Goal: Task Accomplishment & Management: Use online tool/utility

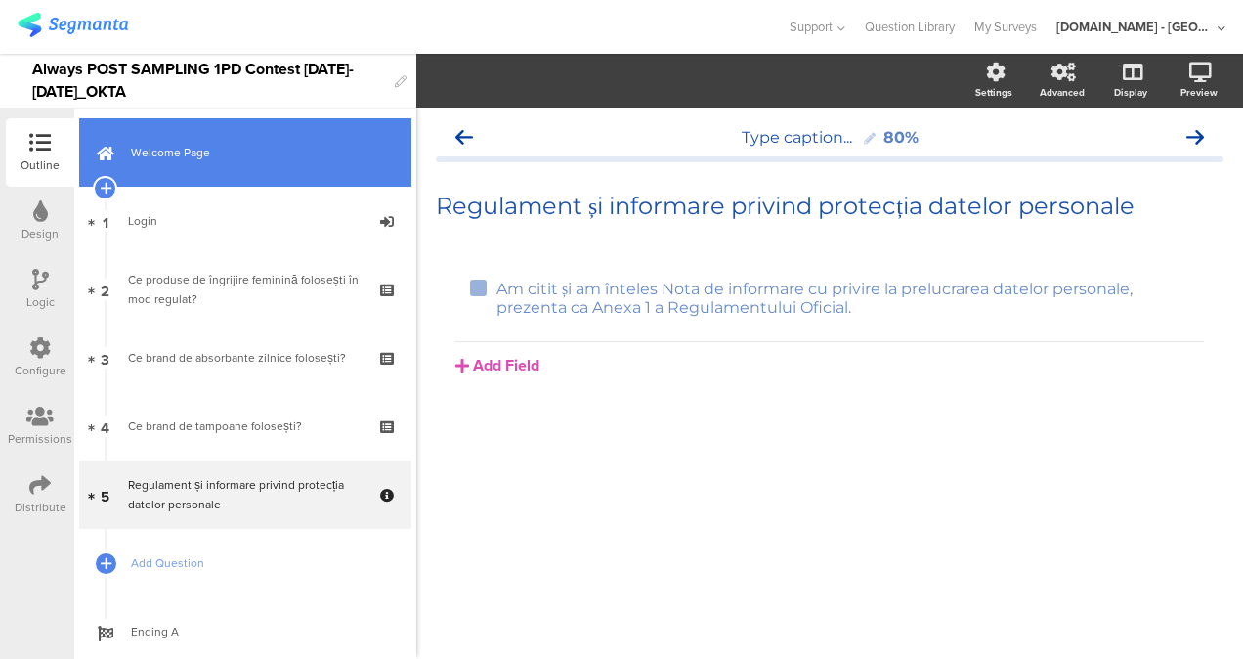
click at [223, 143] on span "Welcome Page" at bounding box center [256, 153] width 250 height 20
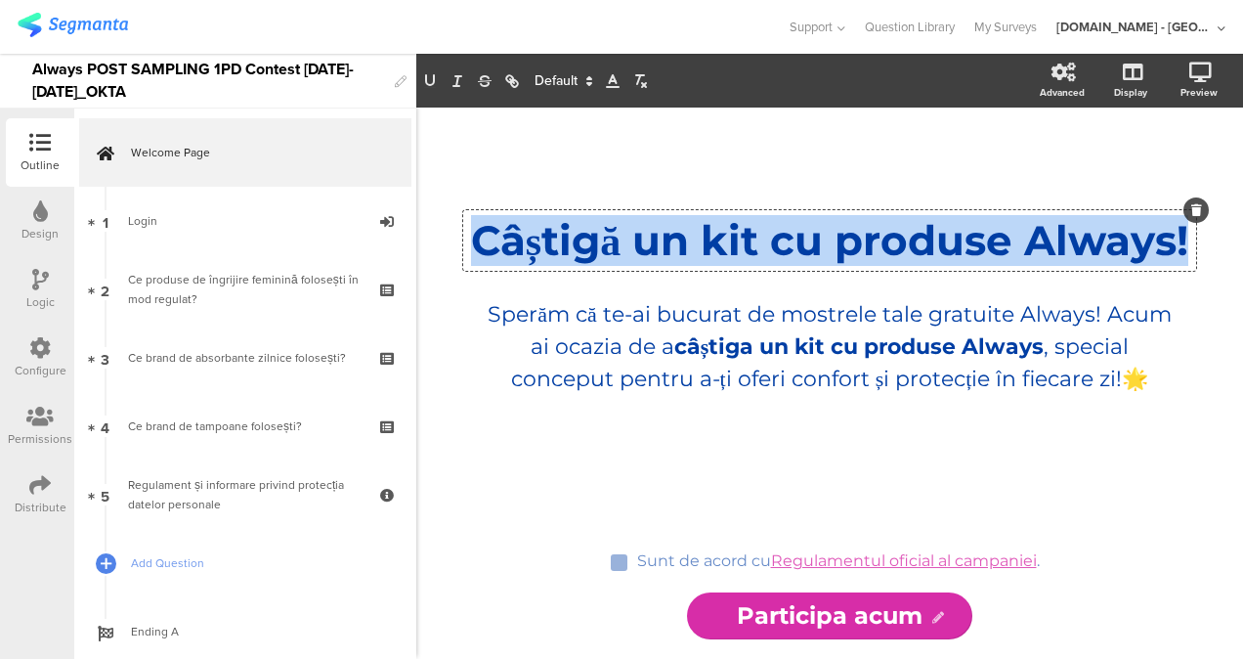
drag, startPoint x: 552, startPoint y: 209, endPoint x: 956, endPoint y: 283, distance: 410.4
click at [956, 271] on div "Câștigă un kit cu produse Always! Câștigă un kit cu produse Always! Câștigă un …" at bounding box center [829, 240] width 733 height 61
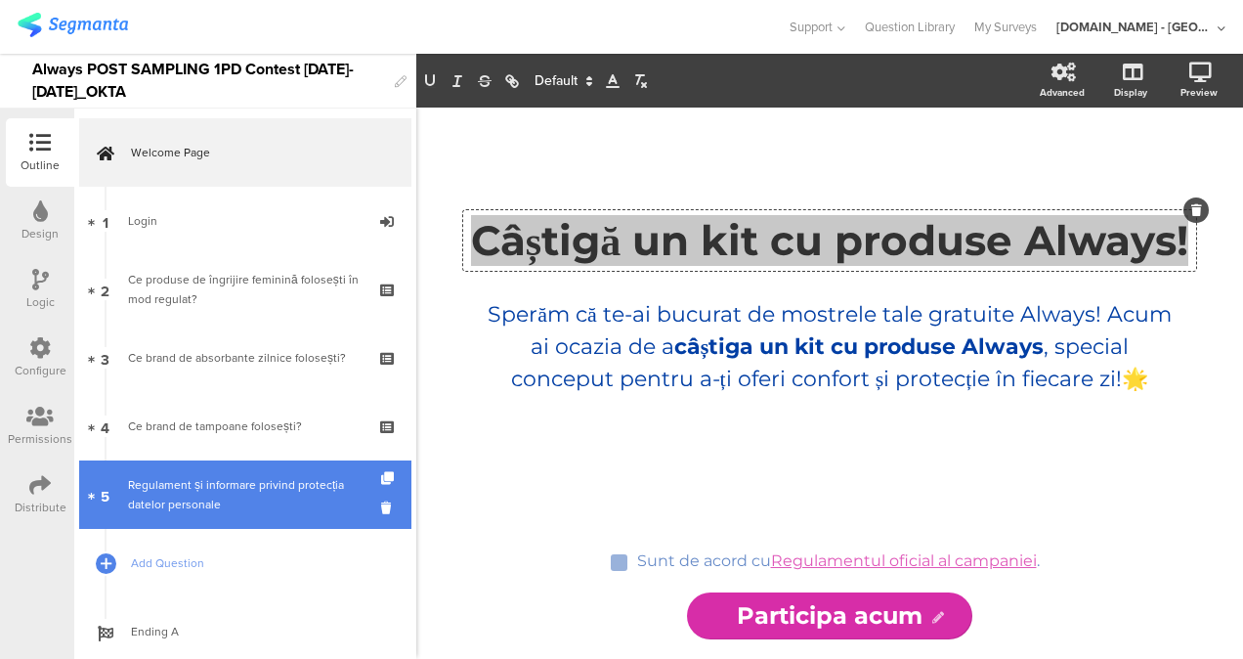
scroll to position [51, 0]
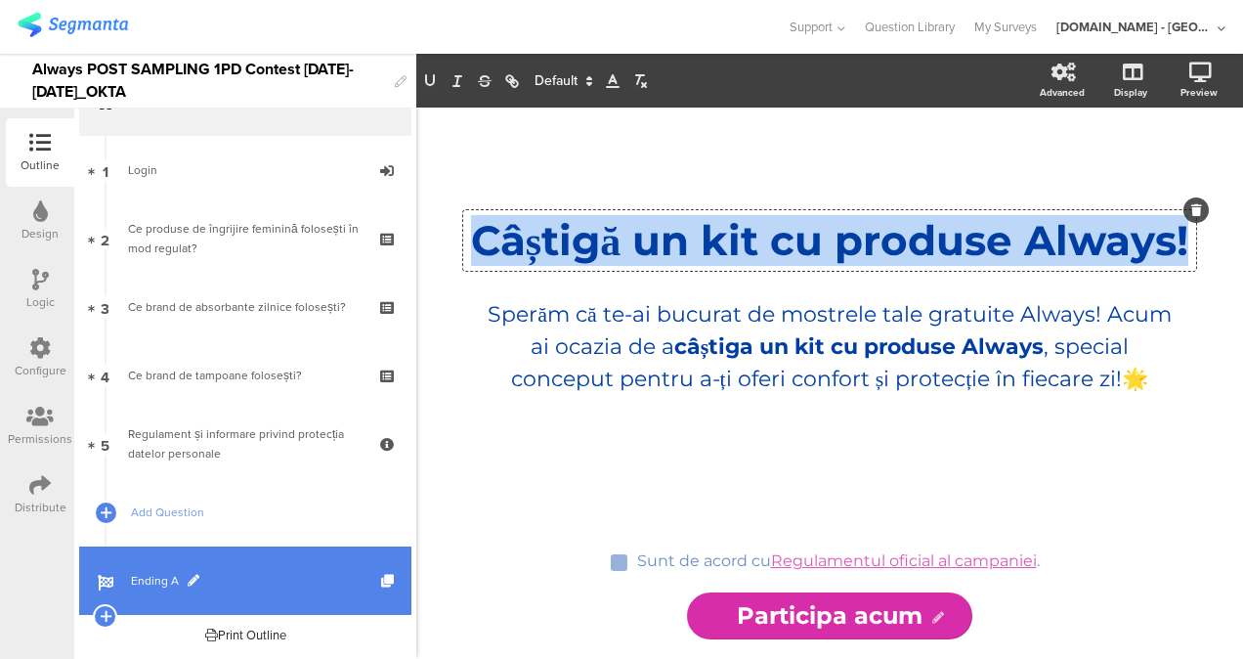
click at [178, 568] on link "Ending A" at bounding box center [245, 580] width 332 height 68
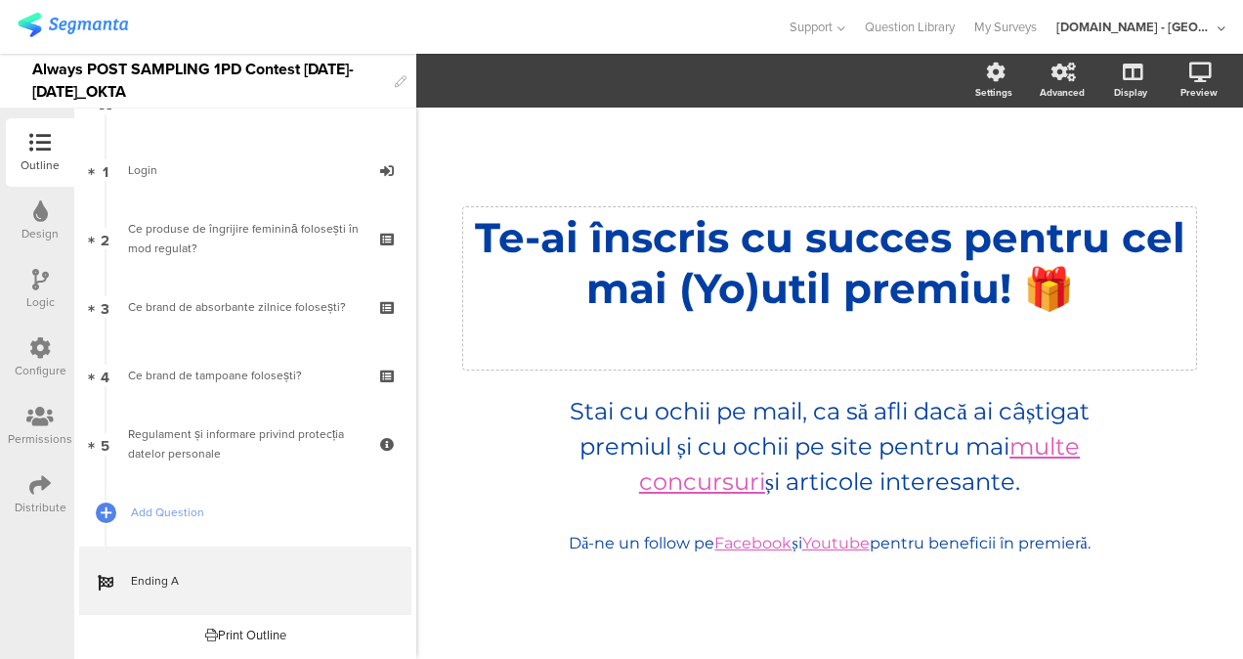
click at [998, 235] on div "Te-ai înscris cu succes pentru cel mai (Yo)util premiu! 🎁 Te-ai înscris cu succ…" at bounding box center [829, 288] width 733 height 162
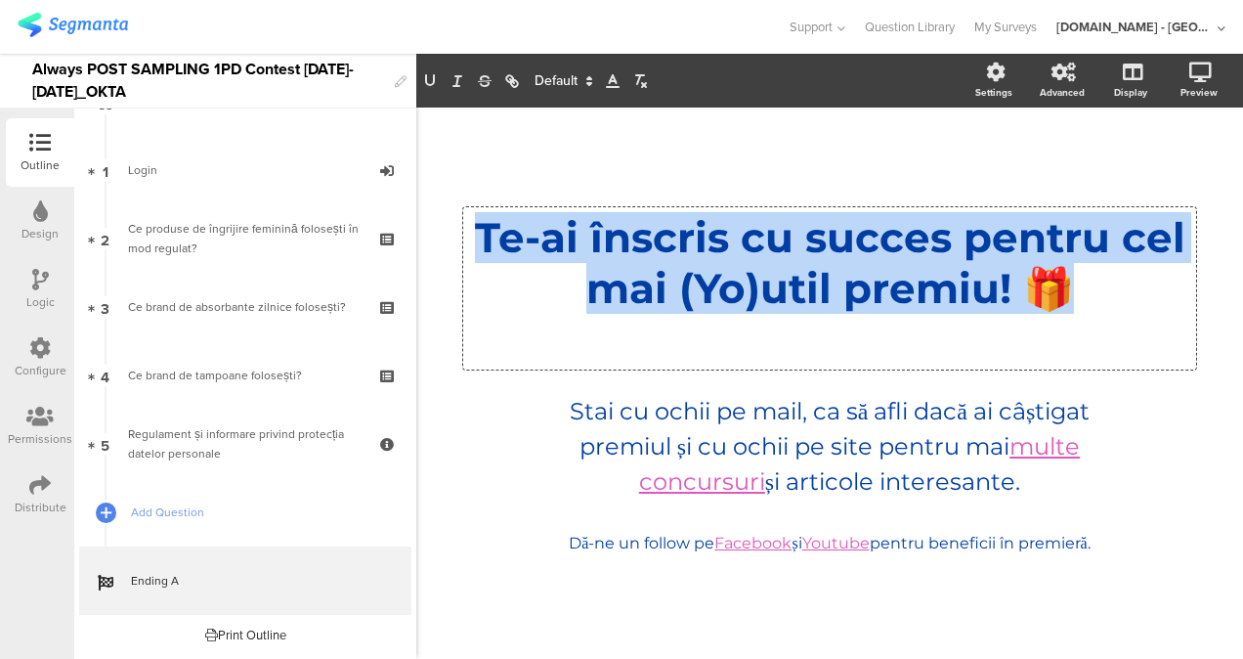
drag, startPoint x: 1100, startPoint y: 299, endPoint x: 418, endPoint y: 225, distance: 685.3
click at [418, 225] on div "/ Te-ai înscris cu succes pentru cel mai (Yo)util premiu! 🎁 Te-ai înscris cu su…" at bounding box center [829, 383] width 827 height 551
copy p "Te-ai înscris cu succes pentru cel mai (Yo)util premiu! 🎁"
click at [944, 459] on p "Stai cu ochii pe mail, ca să afli dacă ai câștigat premiul și cu ochii pe site …" at bounding box center [830, 447] width 586 height 106
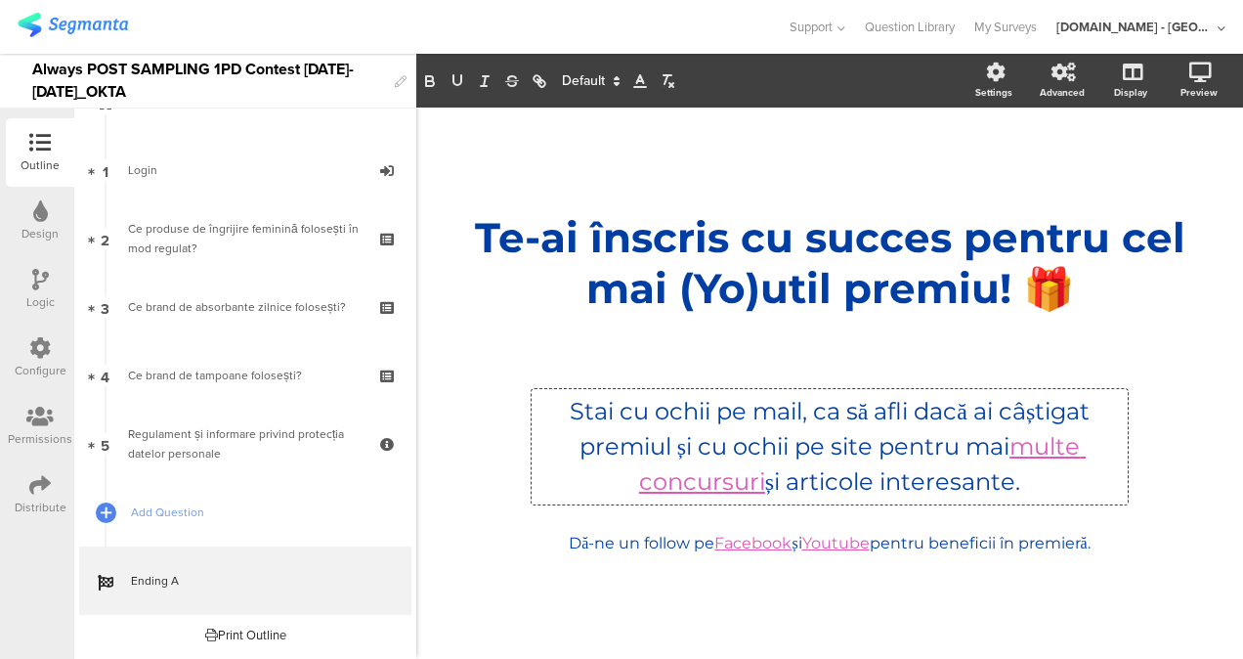
drag, startPoint x: 1046, startPoint y: 488, endPoint x: 541, endPoint y: 410, distance: 510.3
click at [541, 410] on p "Stai cu ochii pe mail, ca să afli dacă ai câștigat premiul și cu ochii pe site …" at bounding box center [830, 447] width 586 height 106
copy p "Stai cu ochii pe mail, ca să afli dacă ai câștigat premiul și cu ochii pe site …"
click at [1013, 539] on div "Dă-ne un follow pe Facebook și Youtube pentru beneficii în premieră. Dă-ne un f…" at bounding box center [829, 544] width 733 height 31
drag, startPoint x: 1113, startPoint y: 539, endPoint x: 484, endPoint y: 571, distance: 630.2
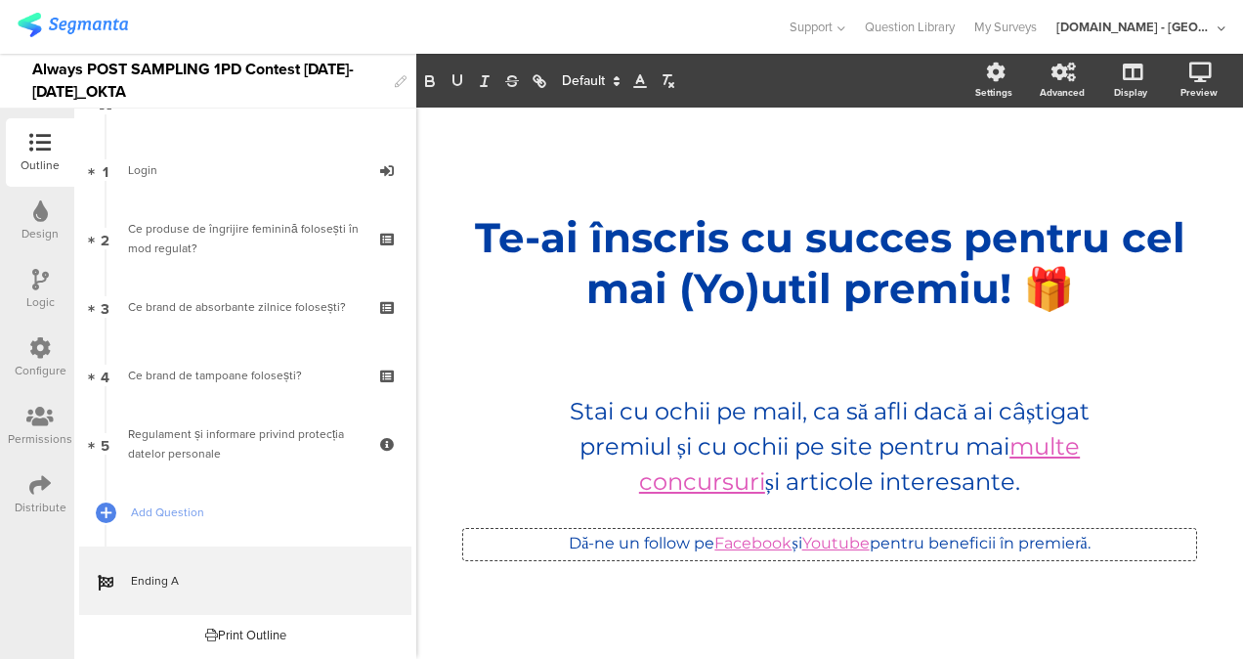
click at [484, 571] on div "/ Te-ai înscris cu succes pentru cel mai (Yo)util premiu! 🎁 Te-ai înscris cu su…" at bounding box center [830, 384] width 782 height 402
copy p "Dă-ne un follow pe Facebook și Youtube pentru beneficii în premieră."
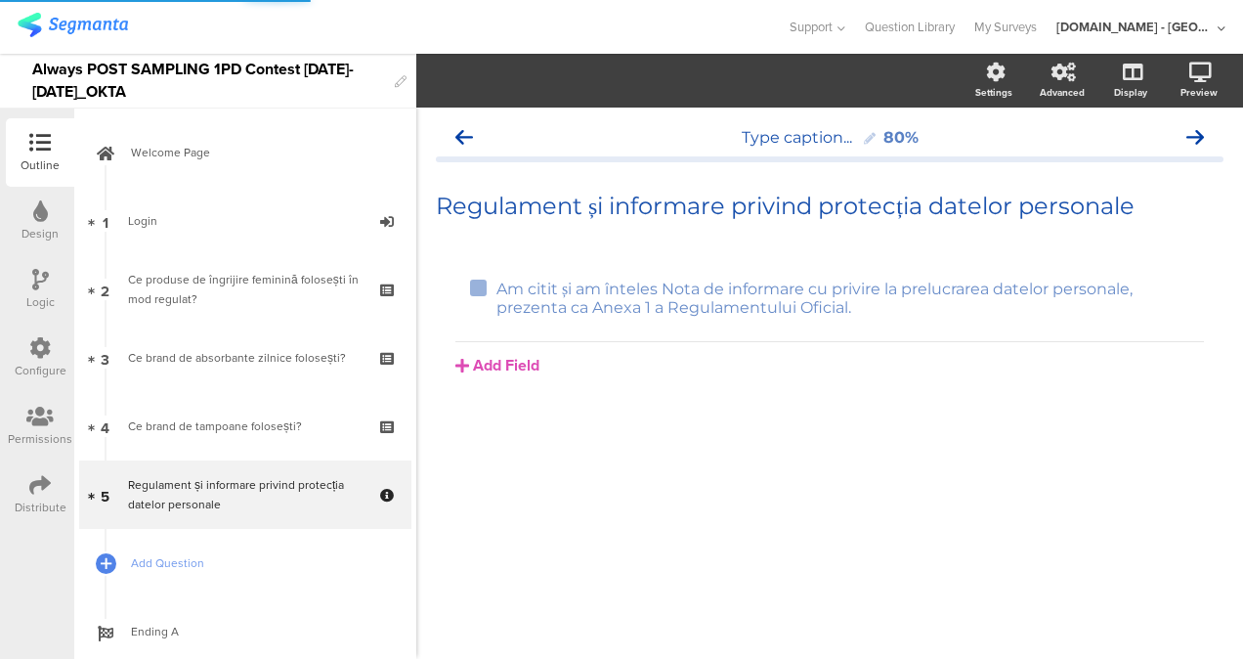
scroll to position [51, 0]
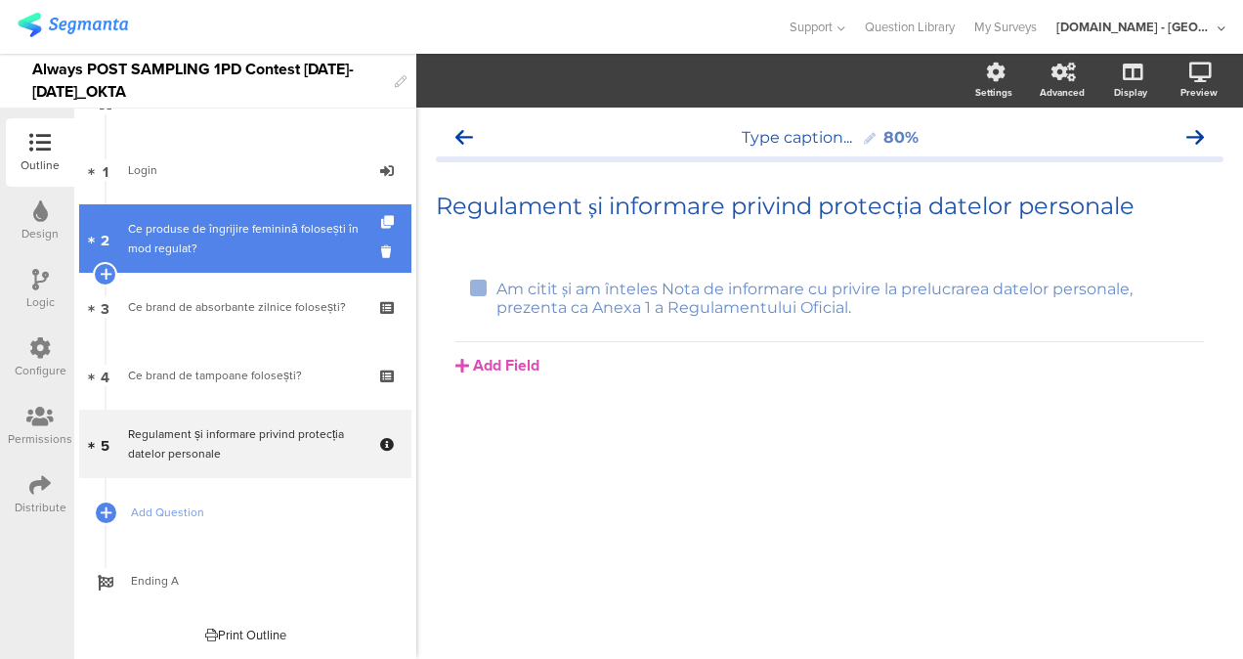
click at [258, 236] on div "Ce produse de îngrijire feminină folosești în mod regulat?" at bounding box center [245, 238] width 234 height 39
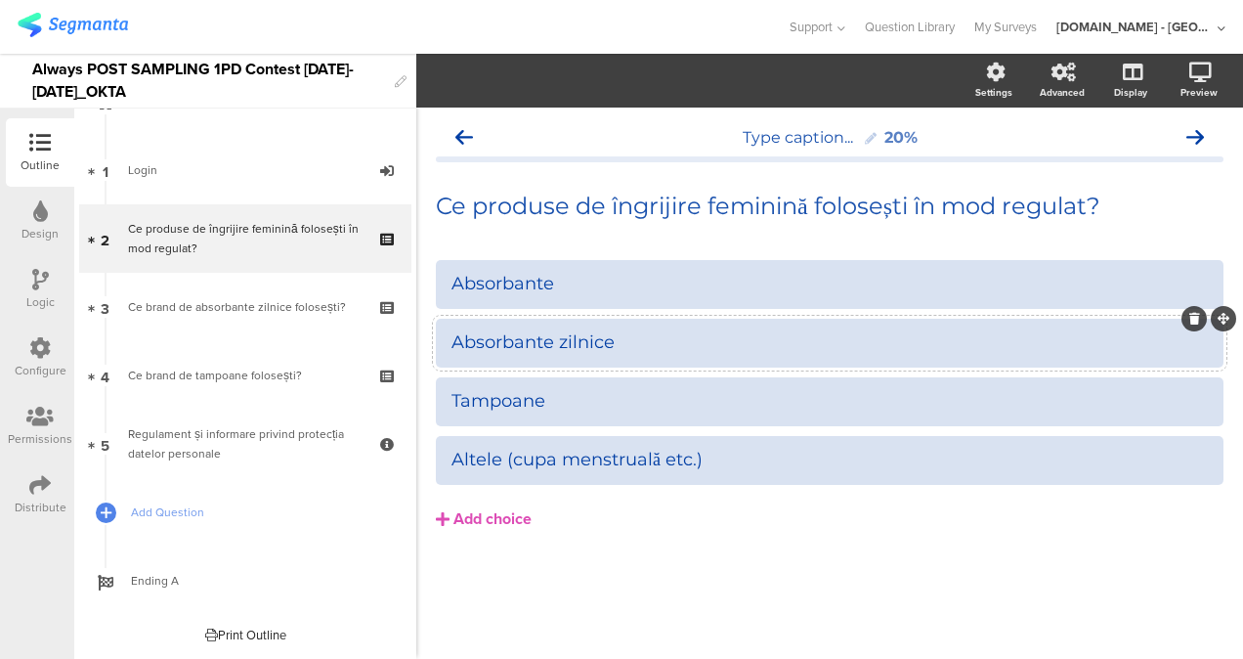
click at [672, 350] on div "Absorbante zilnice" at bounding box center [830, 342] width 756 height 22
click at [1176, 176] on icon at bounding box center [1175, 175] width 16 height 24
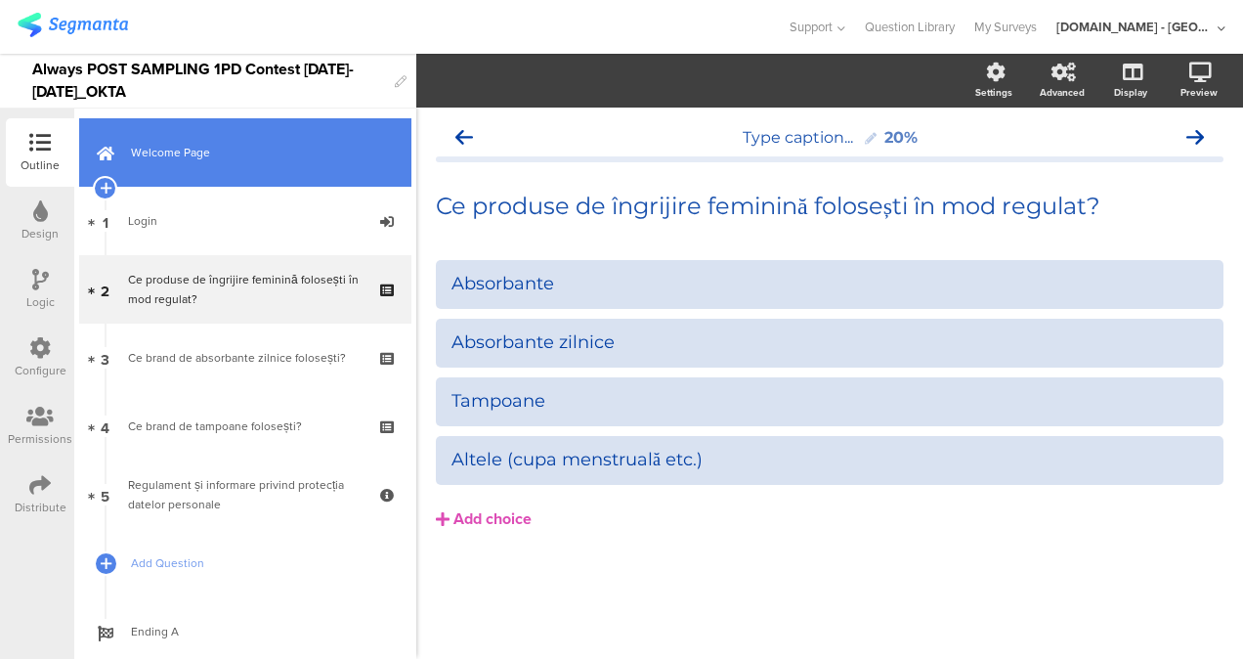
click at [215, 153] on span "Welcome Page" at bounding box center [256, 153] width 250 height 20
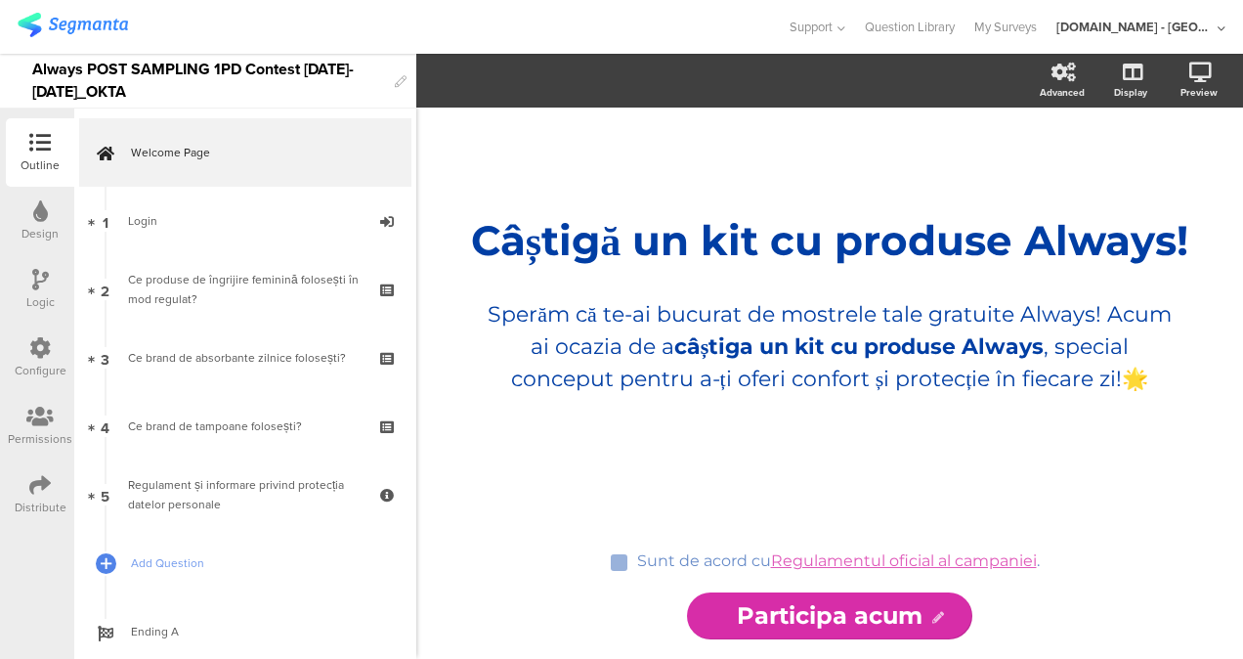
click at [895, 592] on input "Participa acum" at bounding box center [830, 615] width 286 height 47
drag, startPoint x: 923, startPoint y: 610, endPoint x: 712, endPoint y: 612, distance: 211.1
click at [712, 612] on input "Participa acum" at bounding box center [830, 615] width 286 height 47
